Goal: Information Seeking & Learning: Learn about a topic

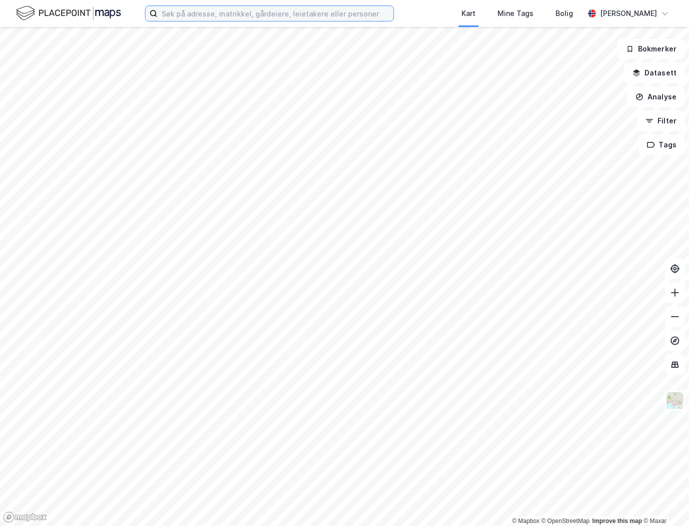
click at [307, 12] on input at bounding box center [275, 13] width 236 height 15
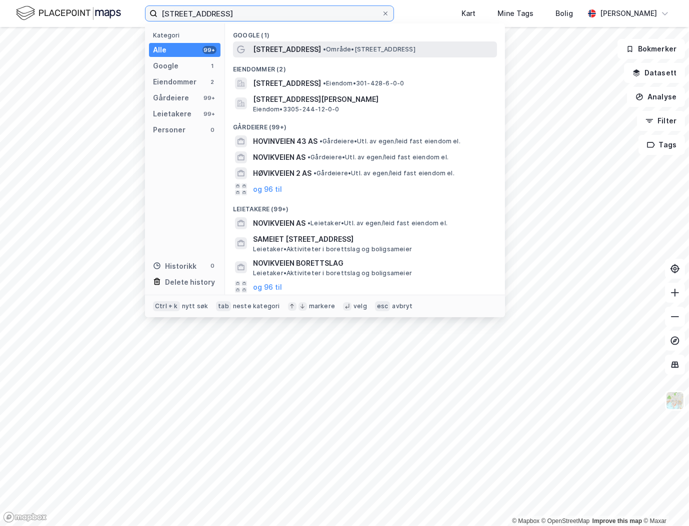
type input "[STREET_ADDRESS]"
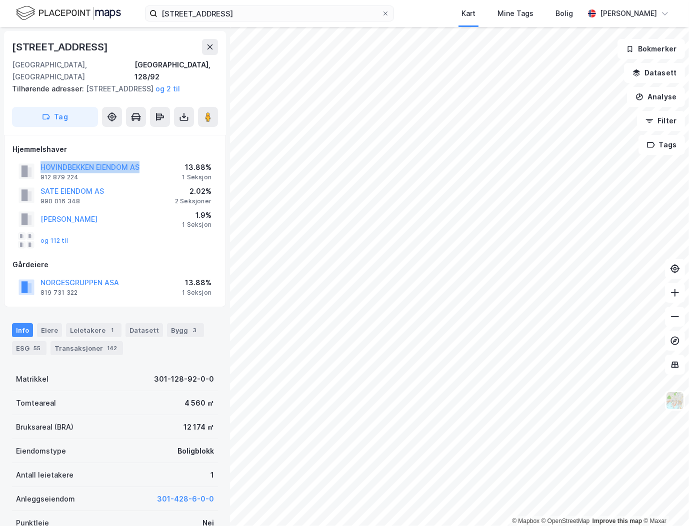
drag, startPoint x: 149, startPoint y: 163, endPoint x: 37, endPoint y: 162, distance: 112.0
click at [37, 162] on div "HOVINDBEKKEN EIENDOM AS 912 879 224 13.88% 1 Seksjon" at bounding box center [114, 171] width 205 height 24
copy button "HOVINDBEKKEN EIENDOM AS"
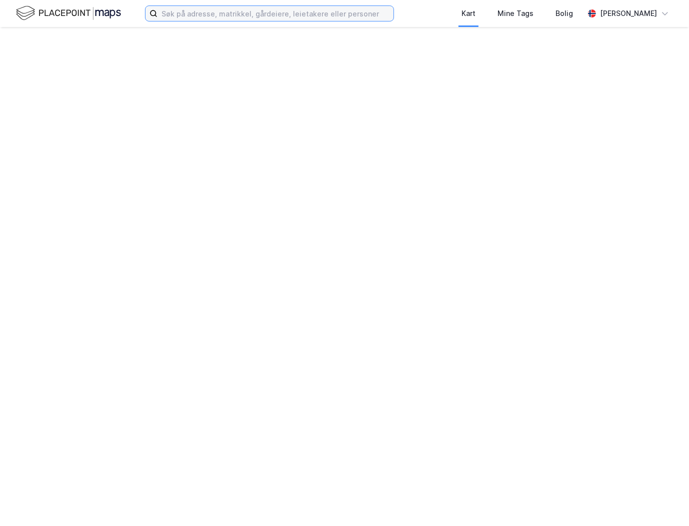
click at [195, 12] on input at bounding box center [275, 13] width 236 height 15
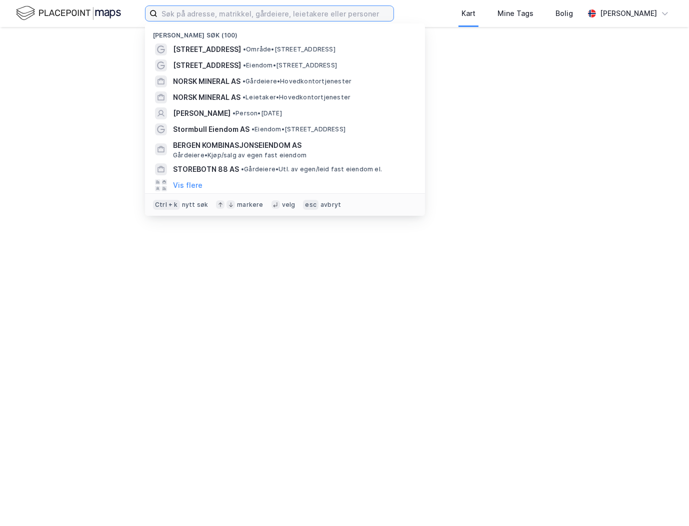
paste input "Skeie eiendom"
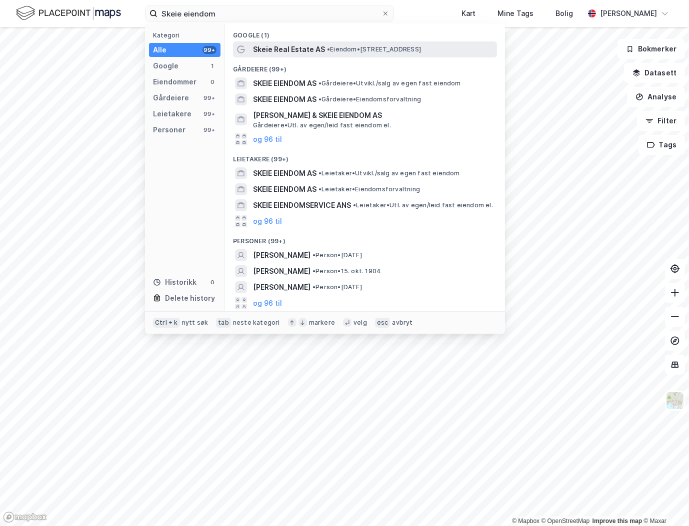
click at [273, 54] on span "Skeie Real Estate AS" at bounding box center [289, 49] width 72 height 12
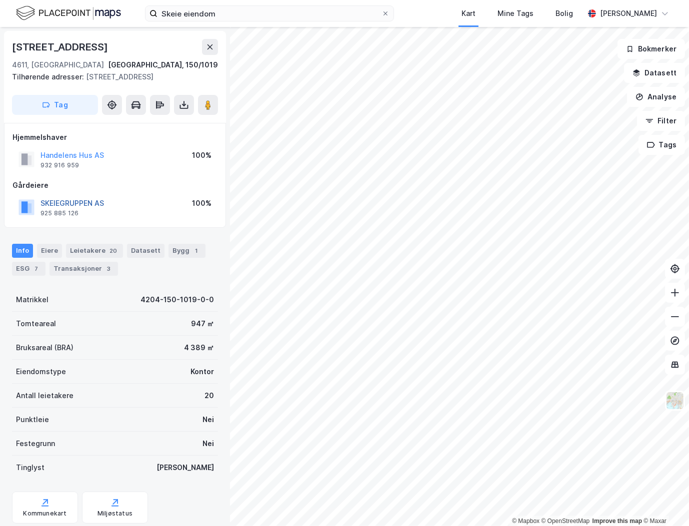
click at [0, 0] on button "SKEIEGRUPPEN AS" at bounding box center [0, 0] width 0 height 0
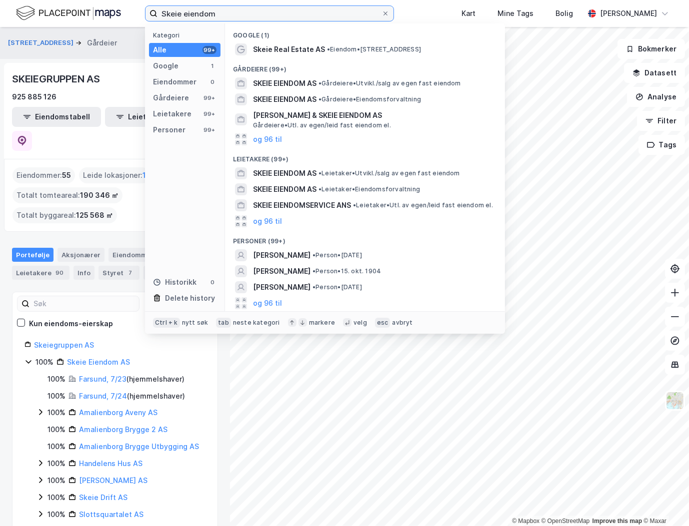
drag, startPoint x: 272, startPoint y: 10, endPoint x: 56, endPoint y: 31, distance: 217.0
click at [56, 31] on div "Skeie eiendom Kategori Alle 99+ Google 1 Eiendommer 0 Gårdeiere 99+ Leietakere …" at bounding box center [344, 263] width 689 height 526
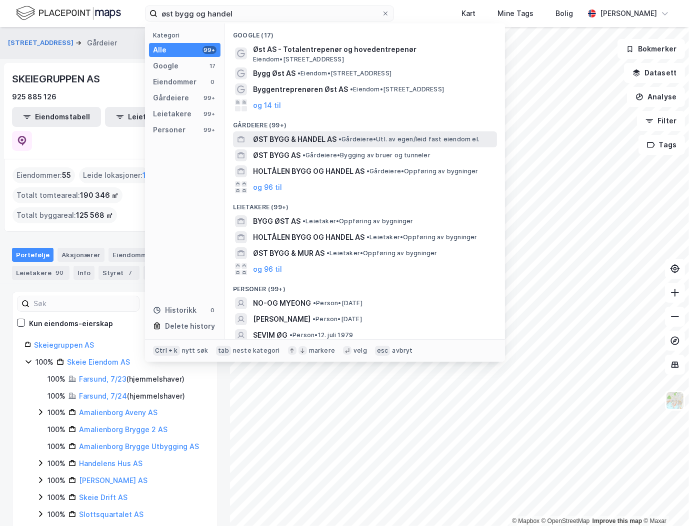
click at [290, 134] on span "ØST BYGG & HANDEL AS" at bounding box center [294, 139] width 83 height 12
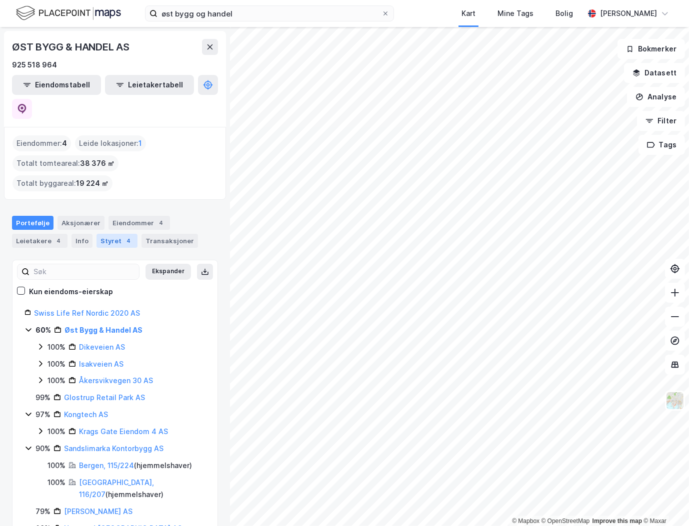
click at [114, 234] on div "Styret 4" at bounding box center [116, 241] width 41 height 14
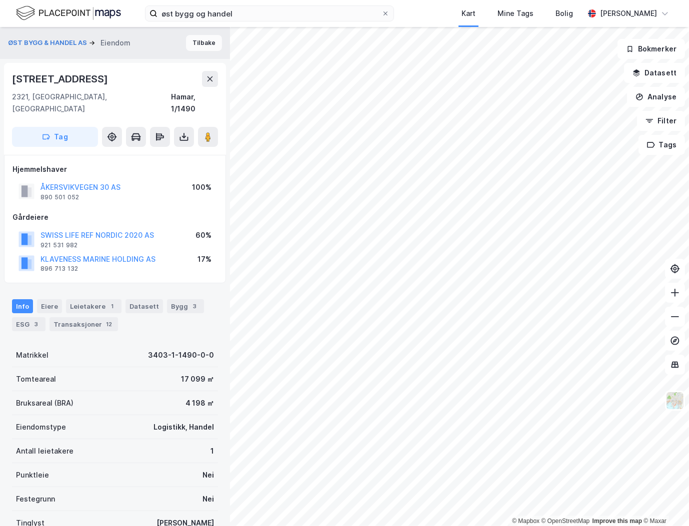
click at [191, 43] on button "Tilbake" at bounding box center [204, 43] width 36 height 16
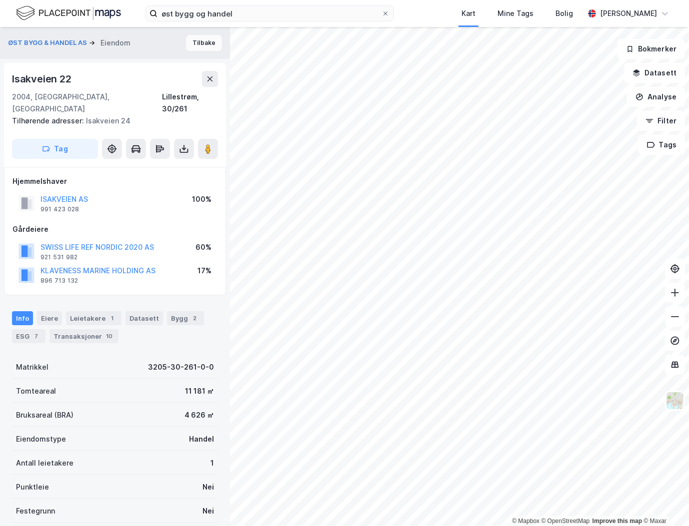
click at [195, 43] on button "Tilbake" at bounding box center [204, 43] width 36 height 16
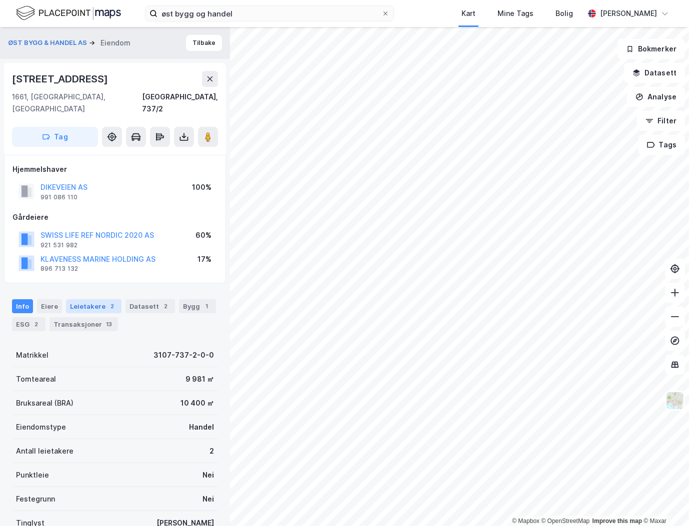
click at [92, 299] on div "Leietakere 2" at bounding box center [93, 306] width 55 height 14
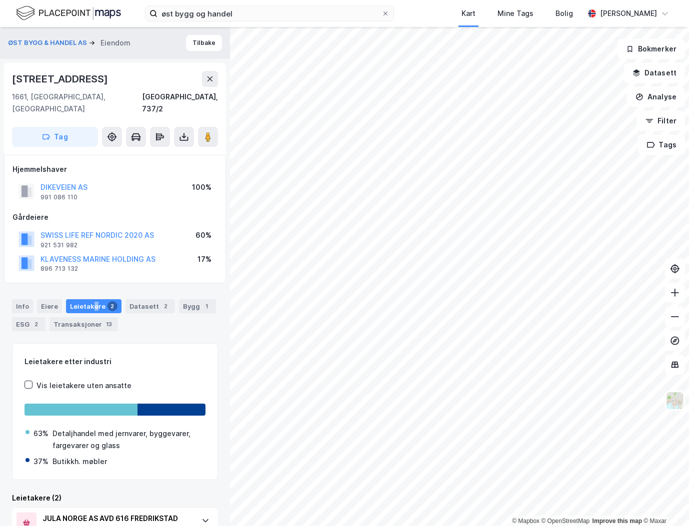
scroll to position [97, 0]
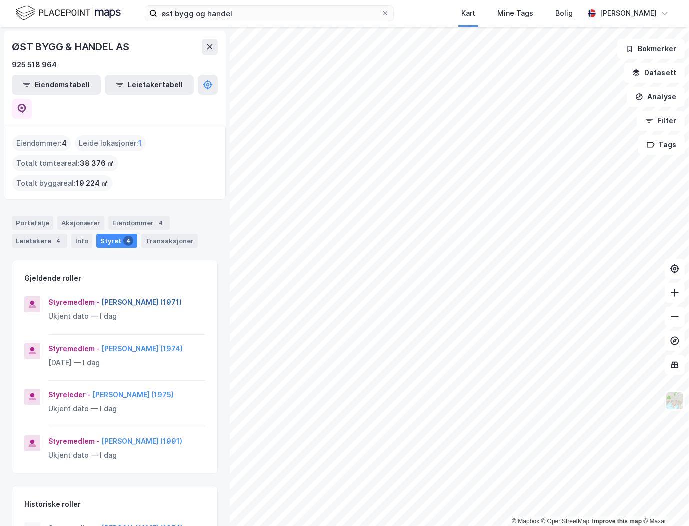
click at [0, 0] on button "[PERSON_NAME] (1971)" at bounding box center [0, 0] width 0 height 0
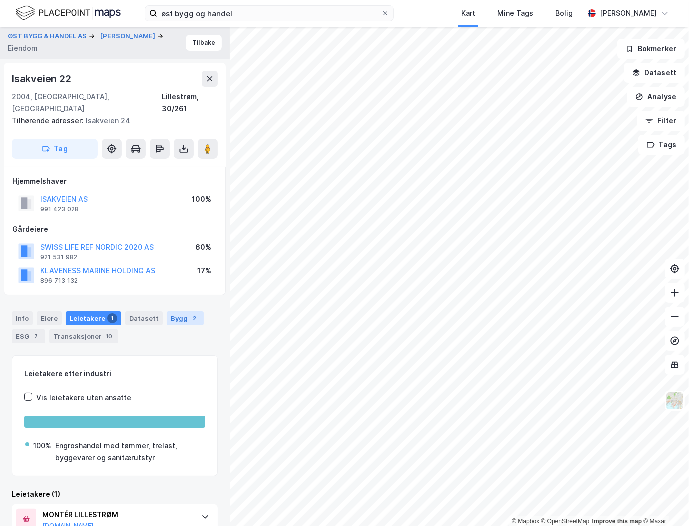
click at [170, 311] on div "Bygg 2" at bounding box center [185, 318] width 37 height 14
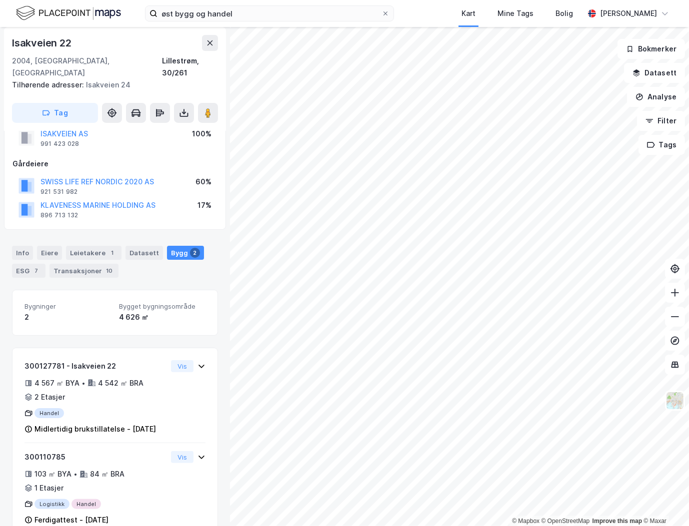
scroll to position [89, 0]
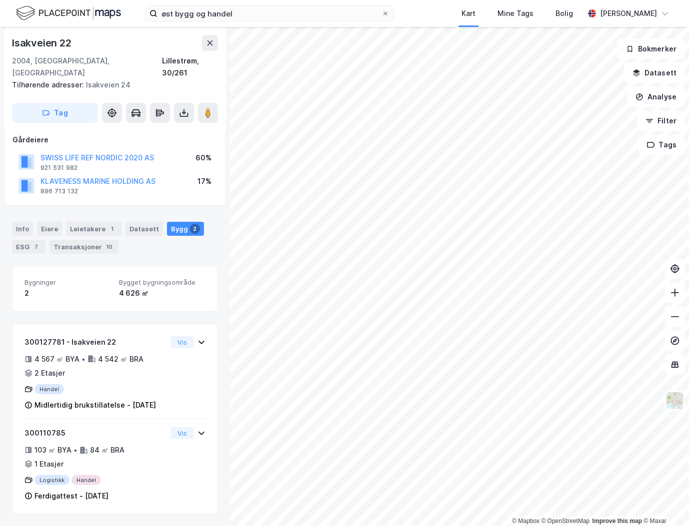
click at [90, 222] on div "Leietakere 1" at bounding box center [93, 229] width 55 height 14
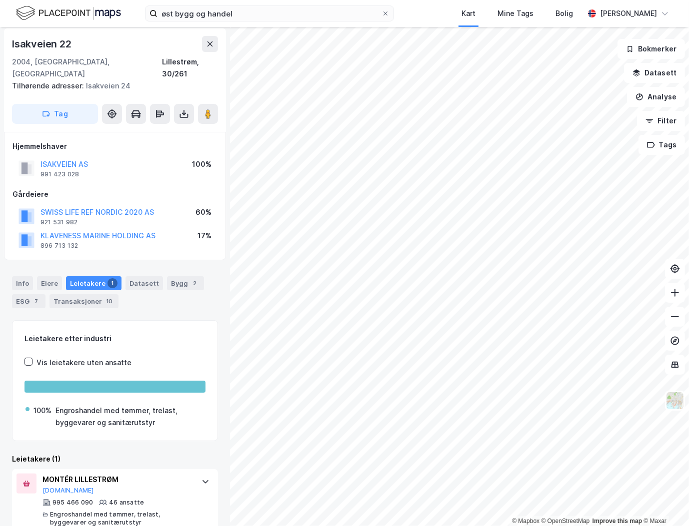
scroll to position [39, 0]
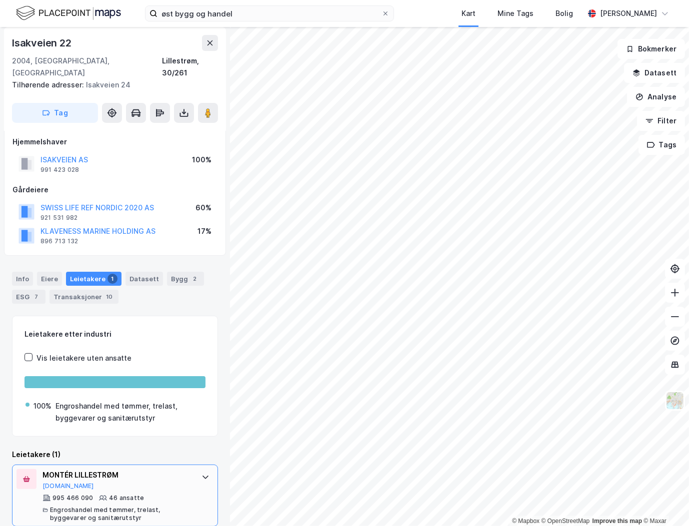
click at [197, 469] on div at bounding box center [205, 477] width 16 height 16
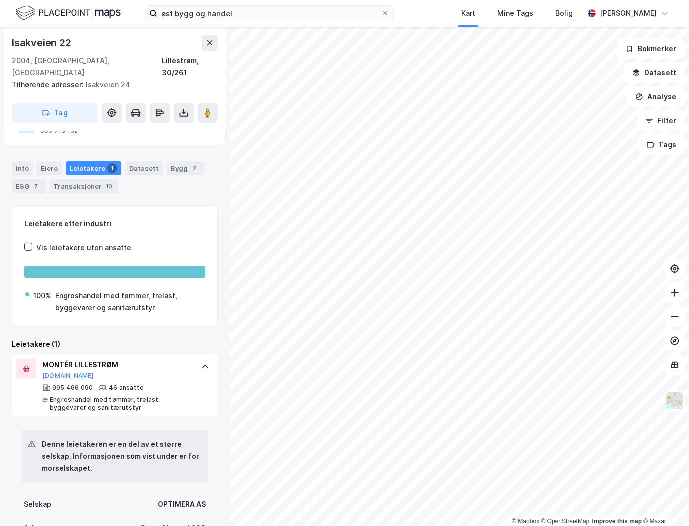
scroll to position [266, 0]
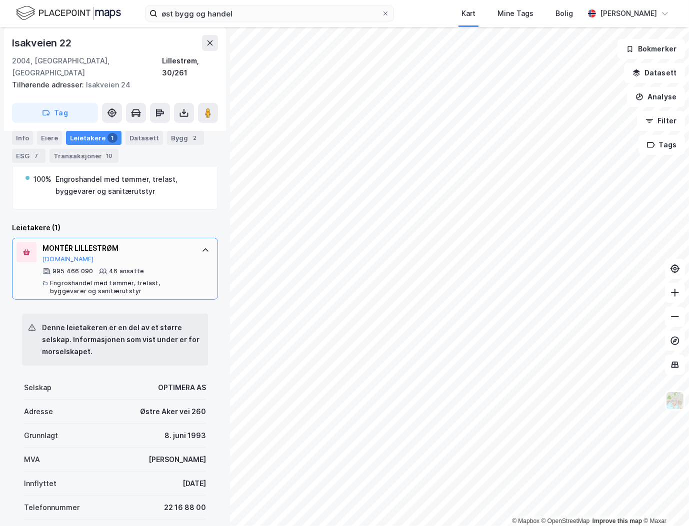
click at [201, 246] on icon at bounding box center [205, 250] width 8 height 8
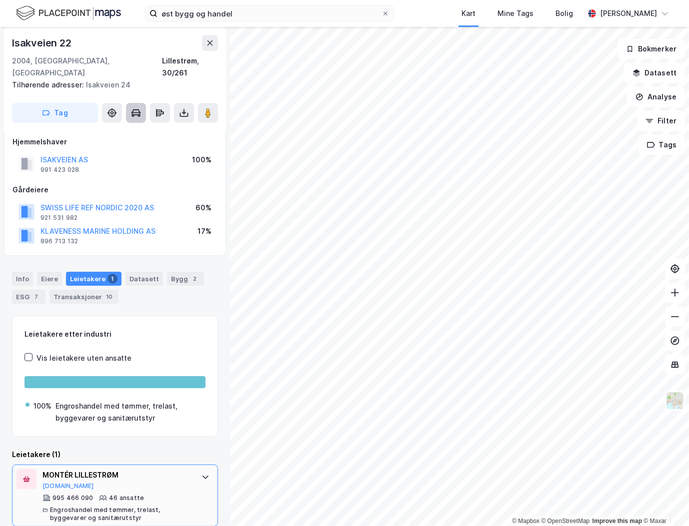
scroll to position [0, 0]
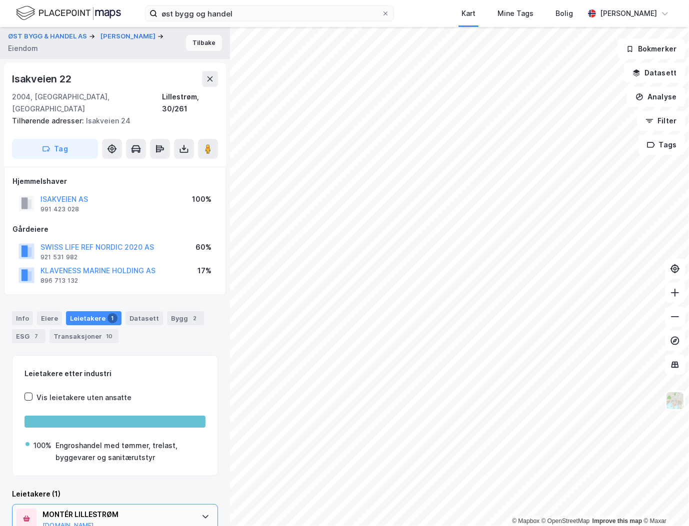
click at [199, 41] on button "Tilbake" at bounding box center [204, 43] width 36 height 16
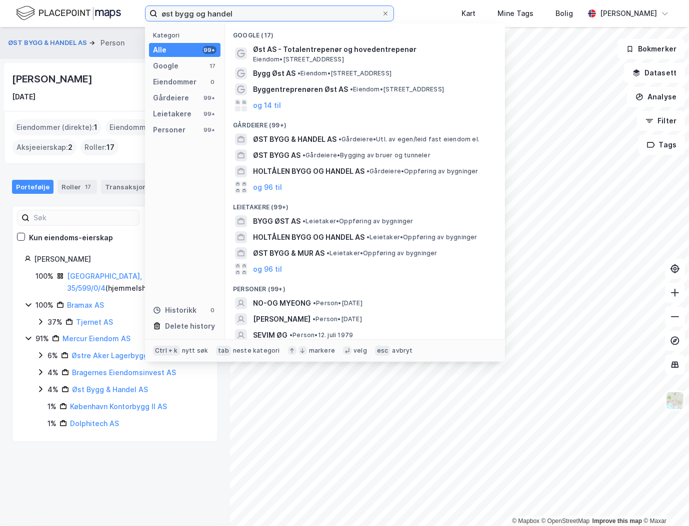
drag, startPoint x: 275, startPoint y: 10, endPoint x: 94, endPoint y: 19, distance: 181.7
click at [94, 19] on div "øst bygg og handel Kategori Alle 99+ Google 17 Eiendommer 0 Gårdeiere 99+ Leiet…" at bounding box center [344, 13] width 689 height 27
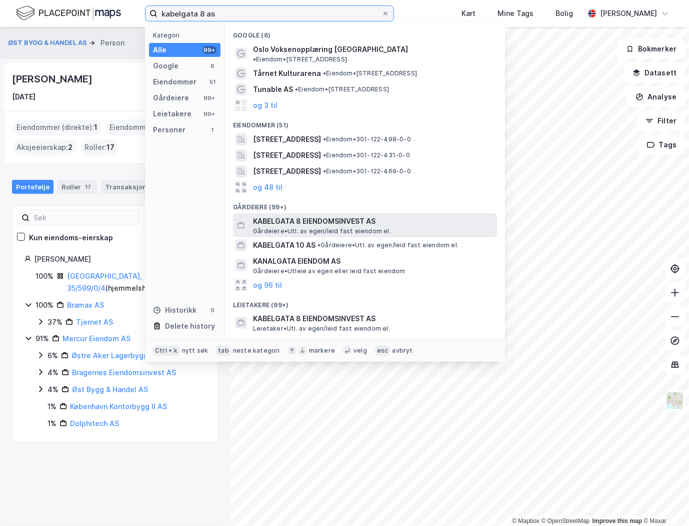
type input "kabelgata 8 as"
click at [280, 227] on span "Gårdeiere • Utl. av egen/leid fast eiendom el." at bounding box center [322, 231] width 138 height 8
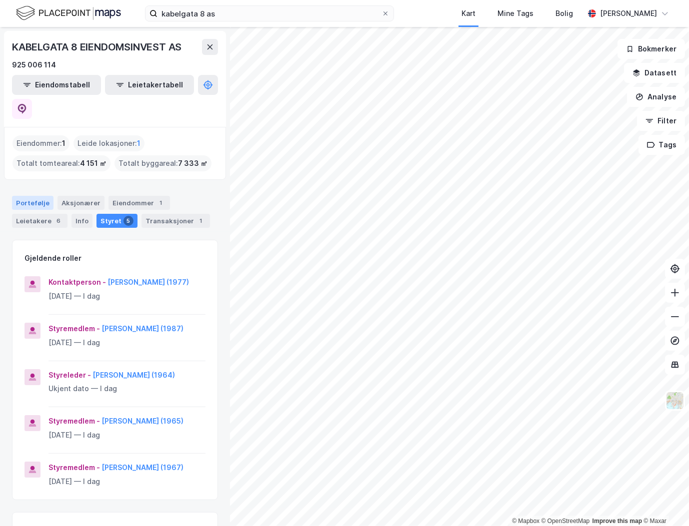
click at [20, 196] on div "Portefølje" at bounding box center [32, 203] width 41 height 14
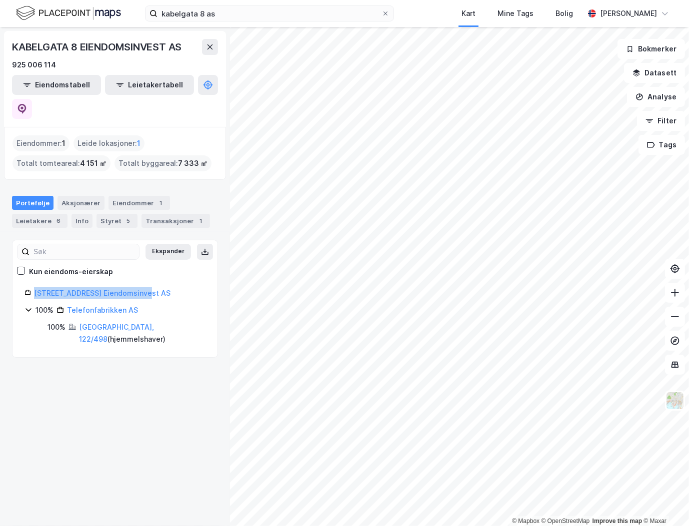
drag, startPoint x: 157, startPoint y: 265, endPoint x: 32, endPoint y: 271, distance: 125.1
click at [32, 287] on div "[STREET_ADDRESS] Eiendomsinvest AS" at bounding box center [114, 293] width 181 height 12
copy link "[STREET_ADDRESS] Eiendomsinvest AS"
